Goal: Transaction & Acquisition: Purchase product/service

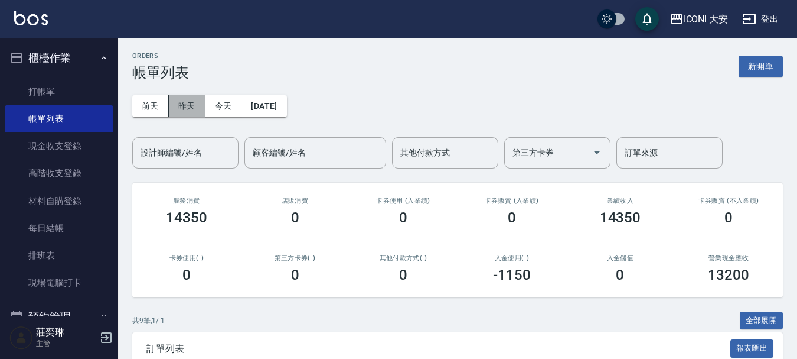
click at [182, 100] on button "昨天" at bounding box center [187, 106] width 37 height 22
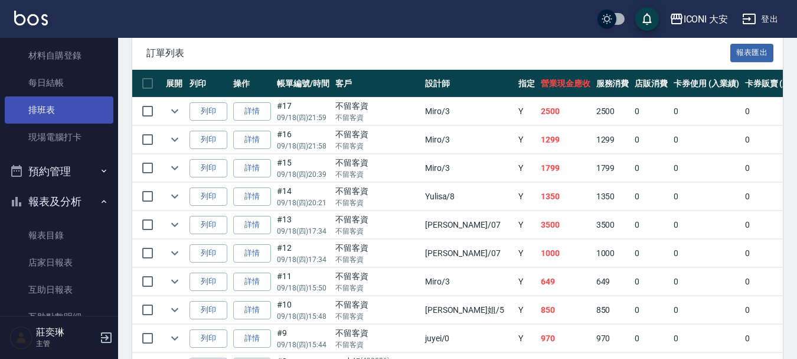
scroll to position [295, 0]
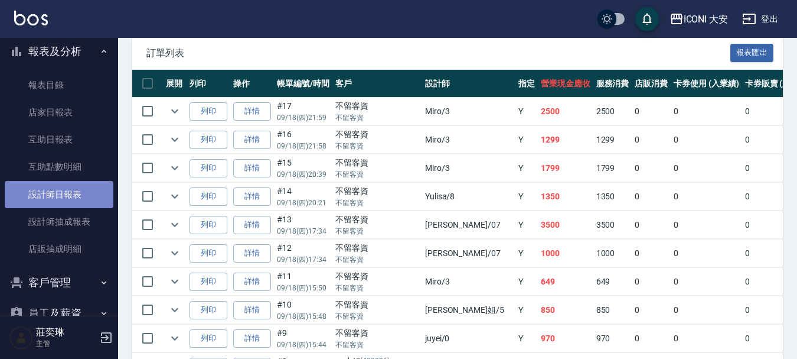
click at [64, 194] on link "設計師日報表" at bounding box center [59, 194] width 109 height 27
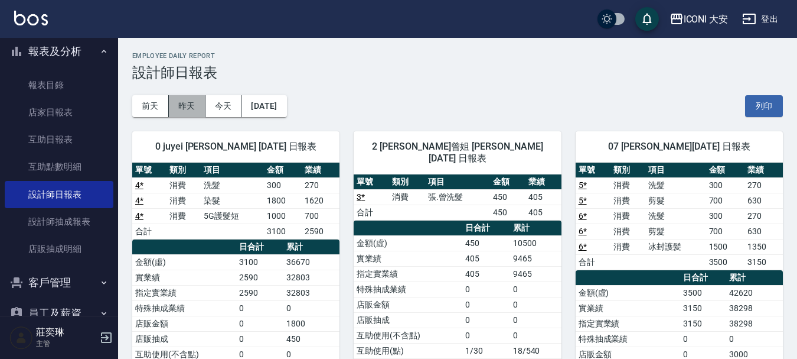
click at [178, 102] on button "昨天" at bounding box center [187, 106] width 37 height 22
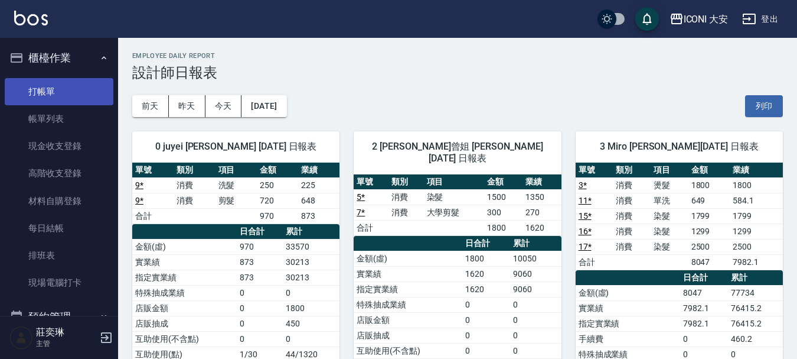
click at [51, 89] on link "打帳單" at bounding box center [59, 91] width 109 height 27
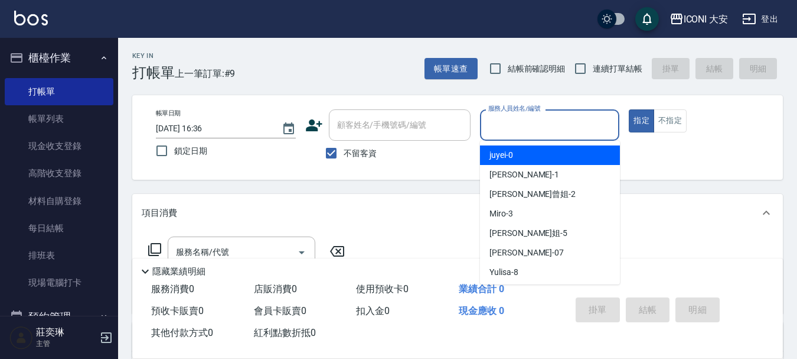
click at [510, 117] on input "服務人員姓名/編號" at bounding box center [550, 125] width 129 height 21
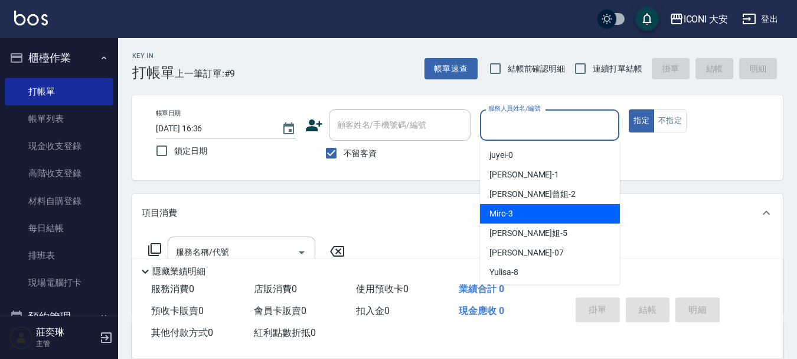
drag, startPoint x: 516, startPoint y: 203, endPoint x: 513, endPoint y: 211, distance: 8.8
click at [513, 211] on ul "juyei -0 [PERSON_NAME] -1 [PERSON_NAME]曾姐 -2 Miro -3 [PERSON_NAME]姐 -5 [PERSON_…" at bounding box center [550, 213] width 140 height 144
click at [513, 211] on div "Miro -3" at bounding box center [550, 213] width 140 height 19
type input "Miro-3"
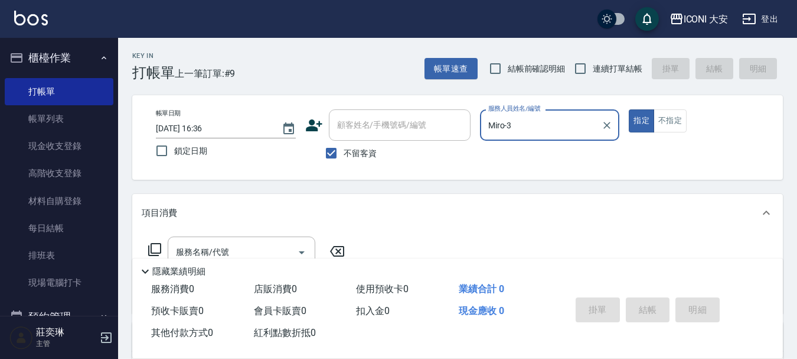
scroll to position [59, 0]
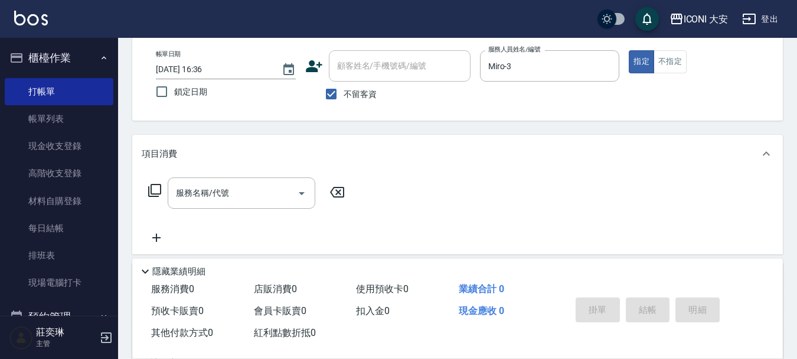
click at [161, 190] on icon at bounding box center [154, 190] width 13 height 13
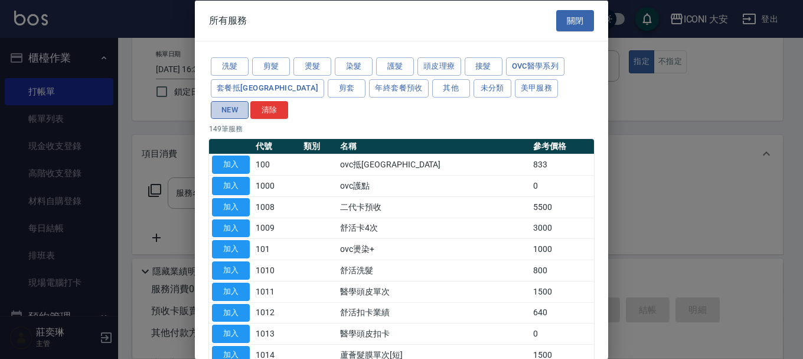
click at [249, 100] on button "NEW" at bounding box center [230, 109] width 38 height 18
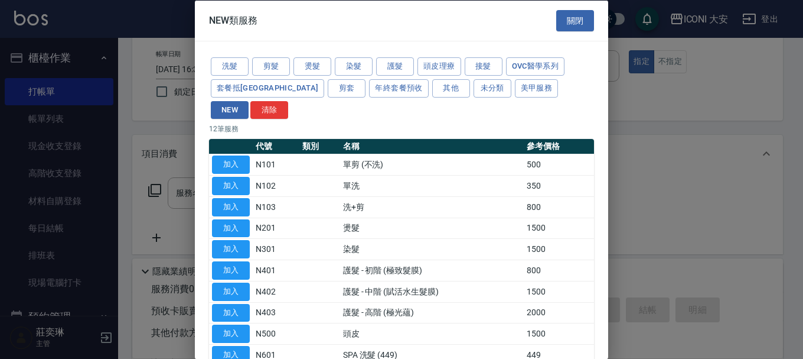
click at [226, 240] on button "加入" at bounding box center [231, 249] width 38 height 18
type input "染髮(N301)"
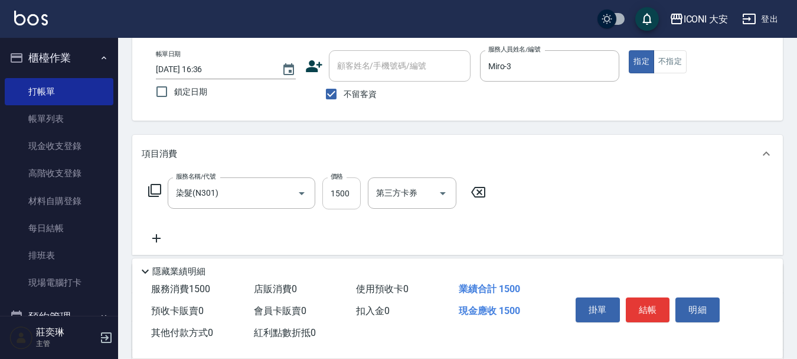
click at [345, 194] on input "1500" at bounding box center [342, 193] width 38 height 32
type input "1939"
click at [650, 299] on button "結帳" at bounding box center [648, 309] width 44 height 25
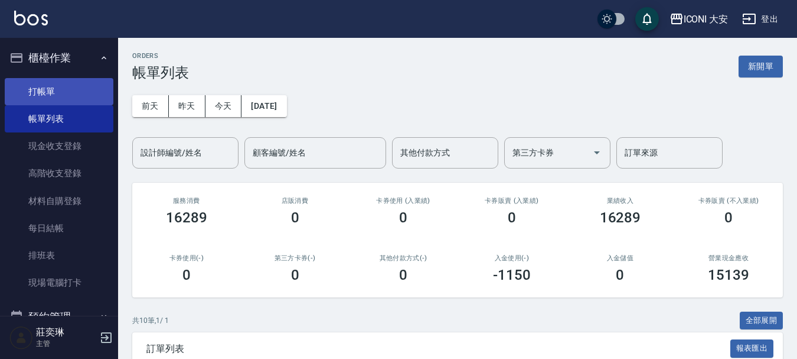
click at [53, 82] on link "打帳單" at bounding box center [59, 91] width 109 height 27
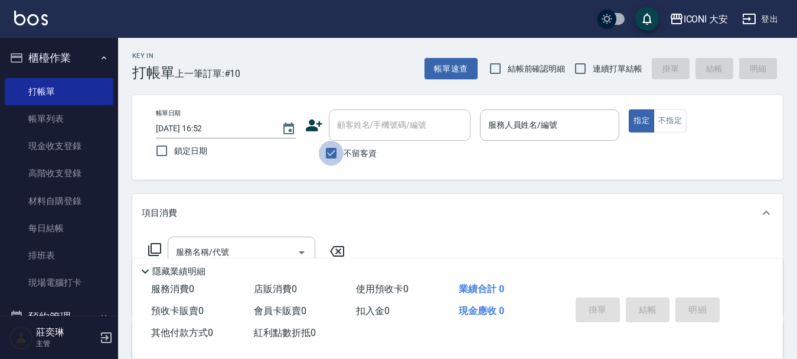
click at [328, 151] on input "不留客資" at bounding box center [331, 153] width 25 height 25
checkbox input "false"
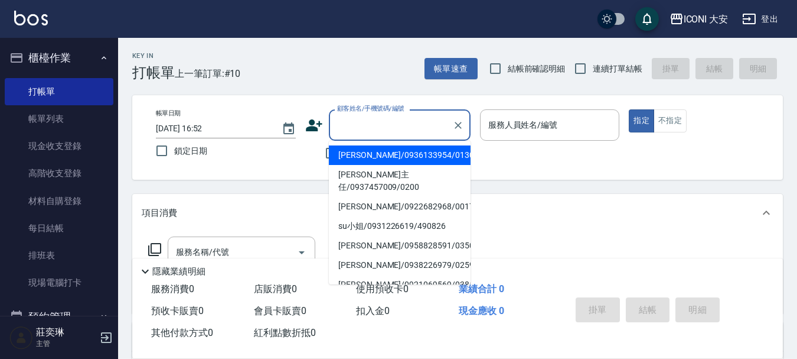
click at [376, 129] on input "顧客姓名/手機號碼/編號" at bounding box center [390, 125] width 113 height 21
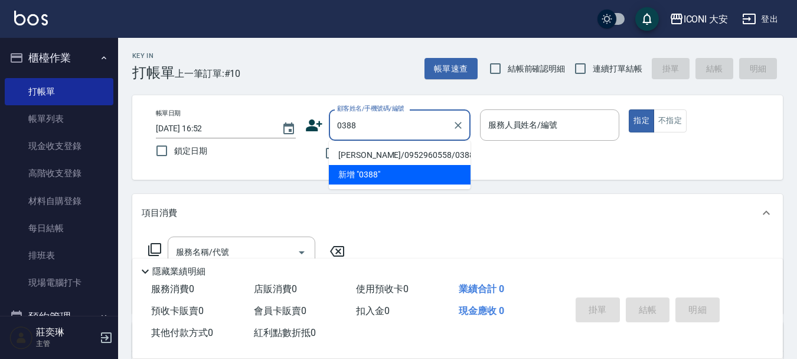
click at [384, 154] on li "[PERSON_NAME]/0952960558/0388" at bounding box center [400, 154] width 142 height 19
type input "[PERSON_NAME]/0952960558/0388"
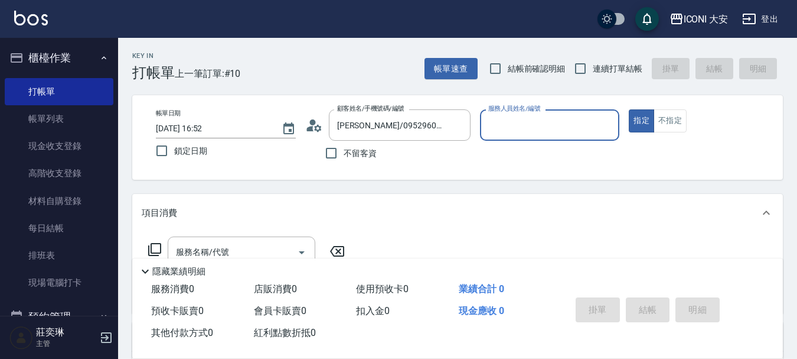
type input "[PERSON_NAME]曾姐-2"
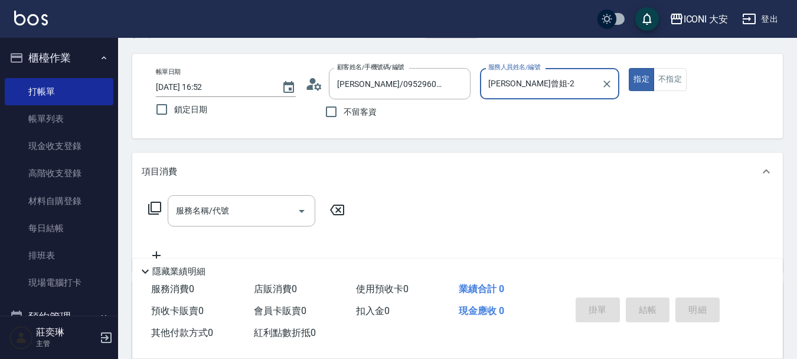
scroll to position [59, 0]
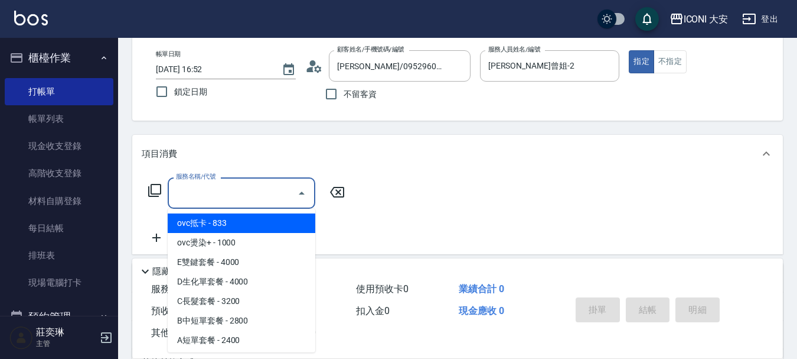
click at [228, 191] on input "服務名稱/代號" at bounding box center [232, 193] width 119 height 21
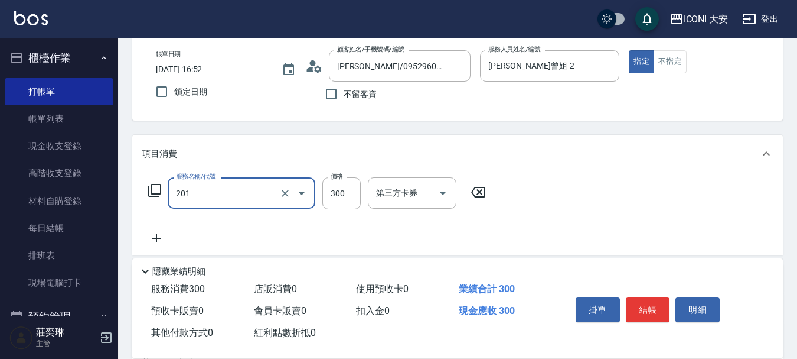
type input "張.曾洗髮　(201)"
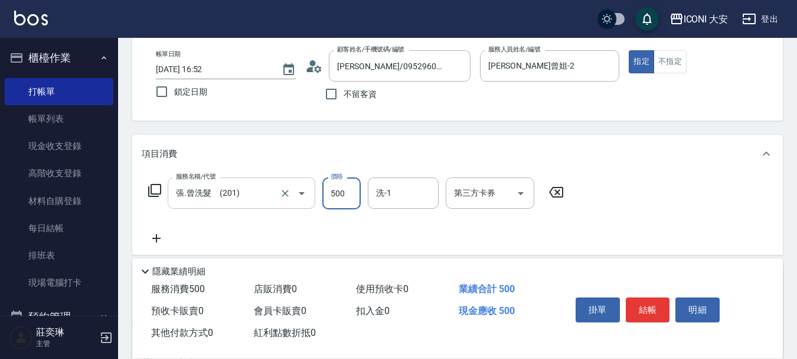
type input "500"
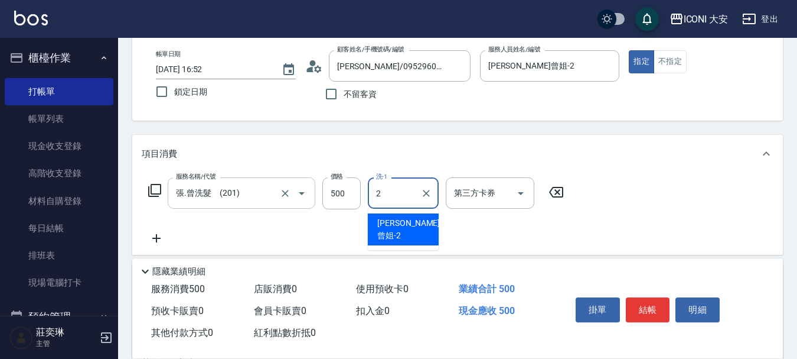
type input "[PERSON_NAME]曾姐-2"
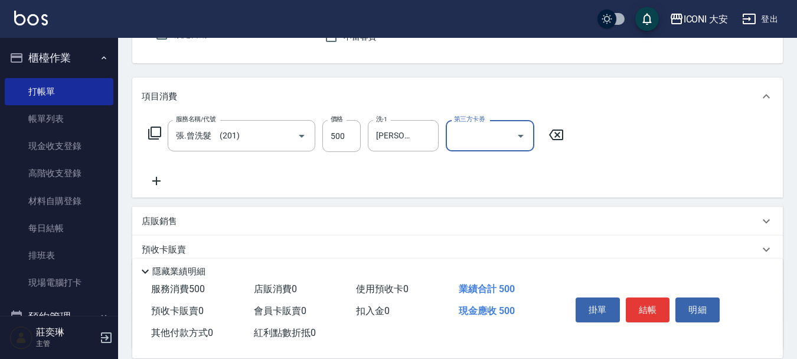
scroll to position [220, 0]
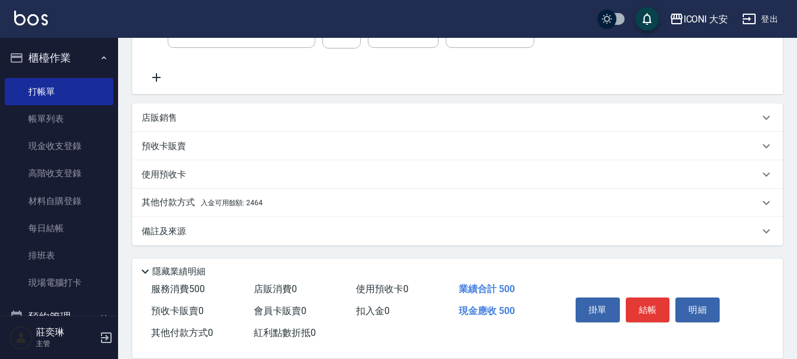
click at [222, 198] on span "入金可用餘額: 2464" at bounding box center [232, 202] width 62 height 8
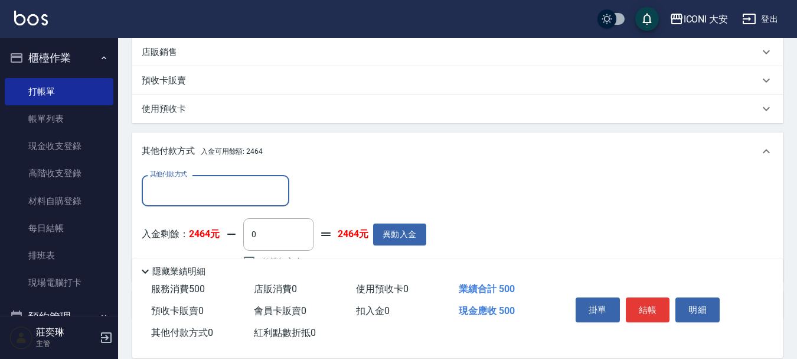
scroll to position [359, 0]
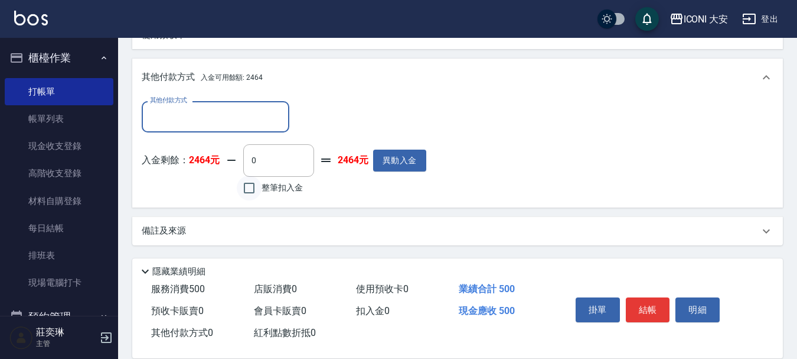
click at [249, 188] on input "整筆扣入金" at bounding box center [249, 187] width 25 height 25
checkbox input "true"
type input "500"
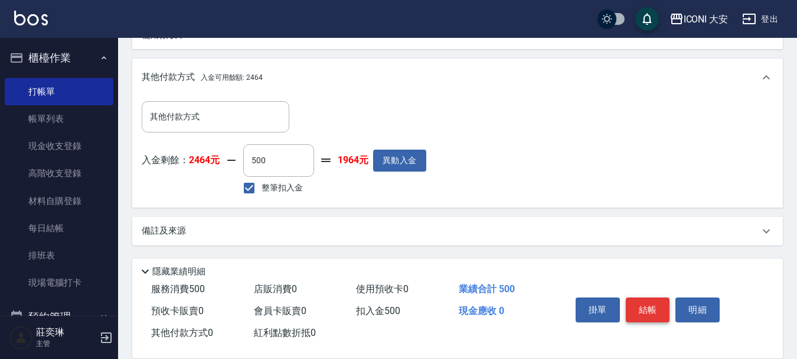
click at [649, 302] on button "結帳" at bounding box center [648, 309] width 44 height 25
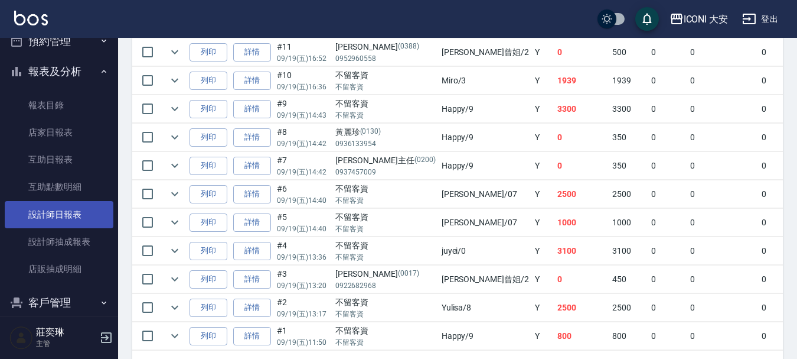
scroll to position [295, 0]
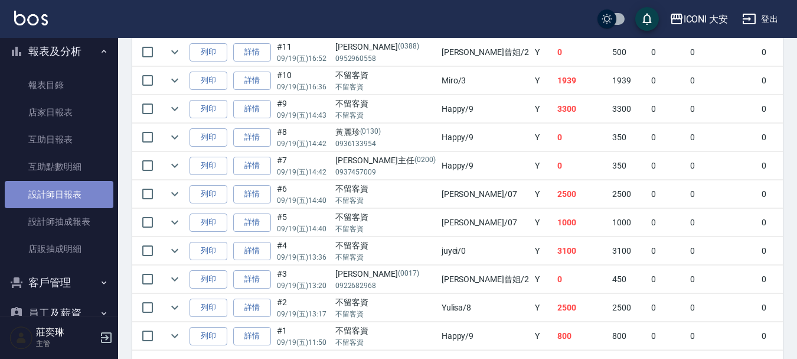
click at [64, 188] on link "設計師日報表" at bounding box center [59, 194] width 109 height 27
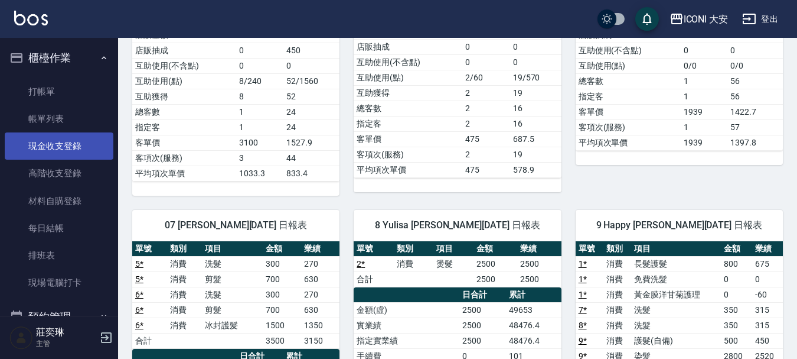
scroll to position [288, 0]
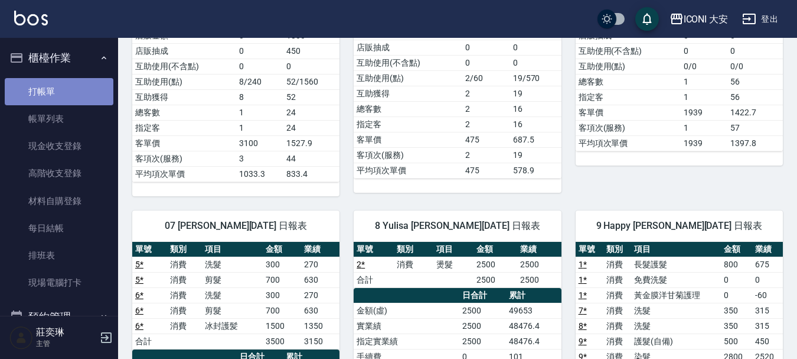
click at [60, 92] on link "打帳單" at bounding box center [59, 91] width 109 height 27
